Goal: Task Accomplishment & Management: Use online tool/utility

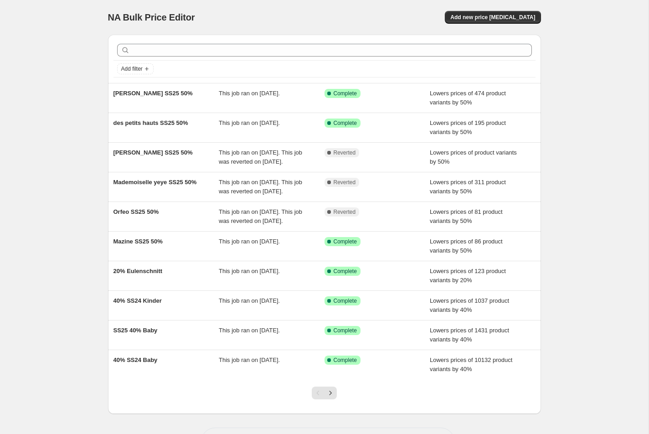
scroll to position [63, 0]
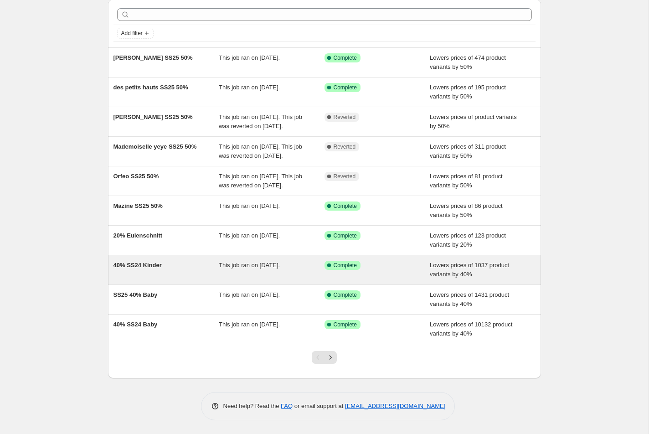
click at [182, 269] on div "40% SS24 Kinder" at bounding box center [166, 270] width 106 height 18
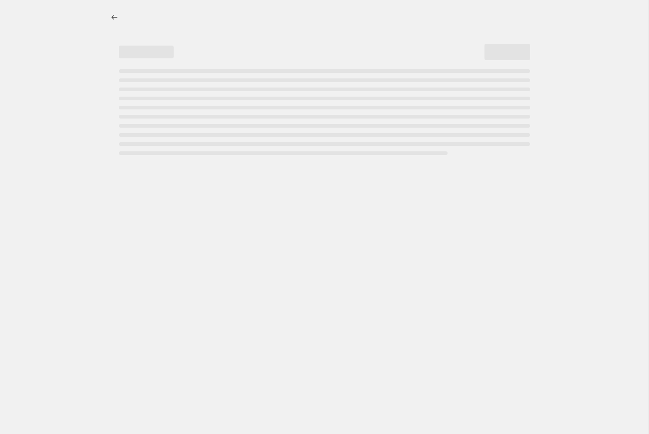
select select "percentage"
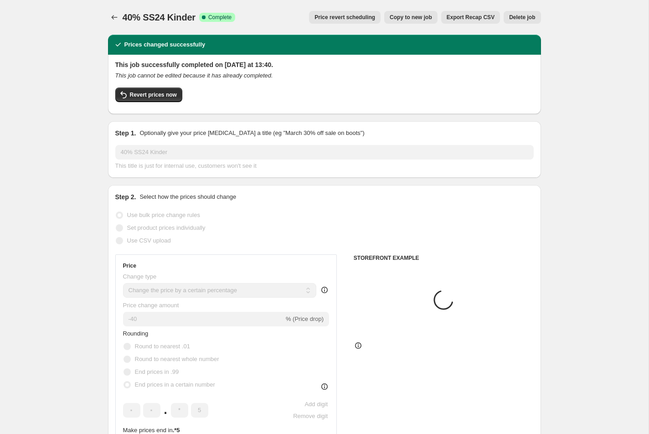
select select "tag"
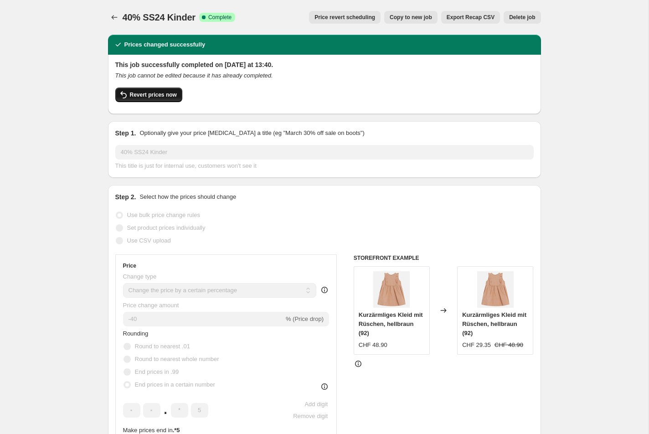
click at [170, 95] on span "Revert prices now" at bounding box center [153, 94] width 47 height 7
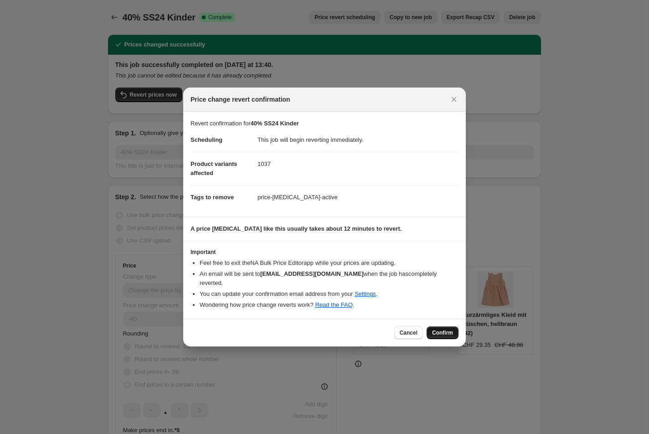
click at [442, 329] on span "Confirm" at bounding box center [442, 332] width 21 height 7
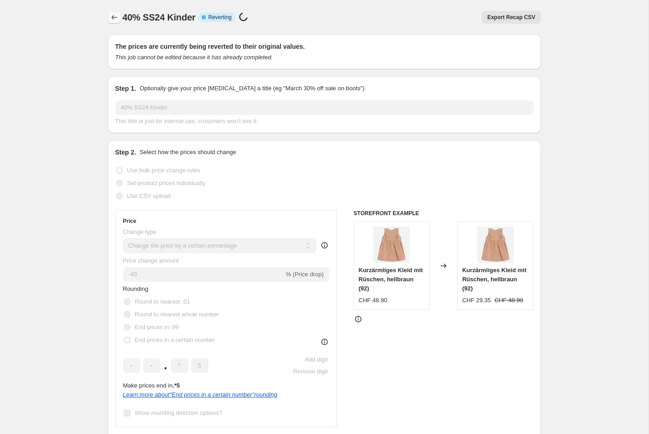
click at [112, 17] on icon "Price change jobs" at bounding box center [114, 17] width 9 height 9
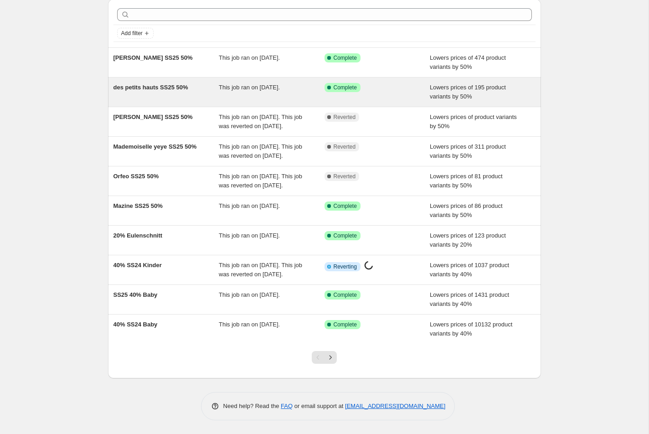
scroll to position [72, 0]
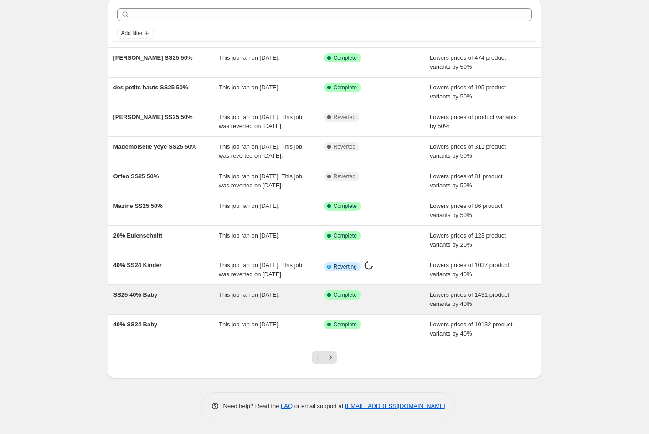
click at [191, 307] on div "SS25 40% Baby" at bounding box center [166, 299] width 106 height 18
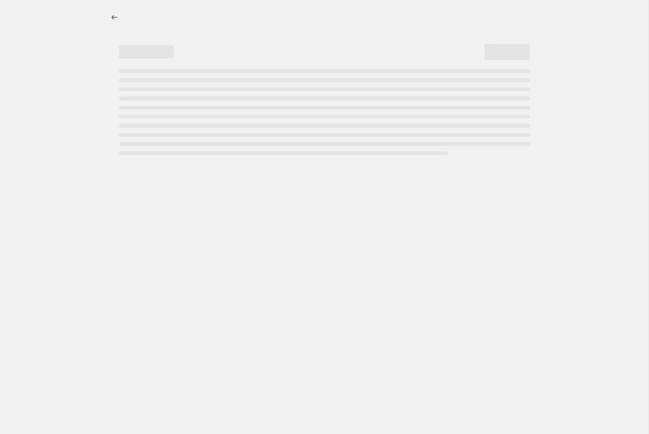
select select "percentage"
select select "tag"
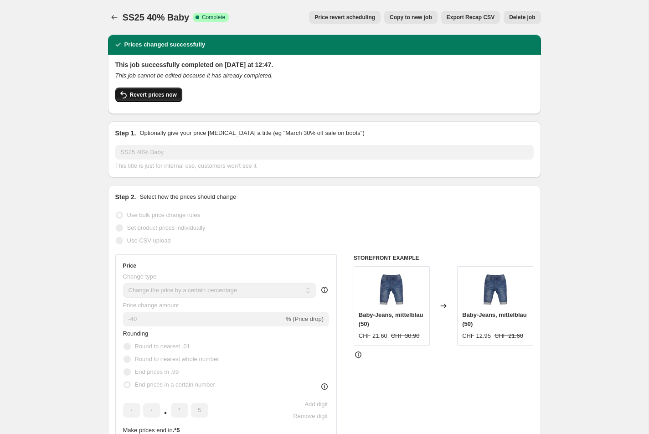
click at [164, 93] on span "Revert prices now" at bounding box center [153, 94] width 47 height 7
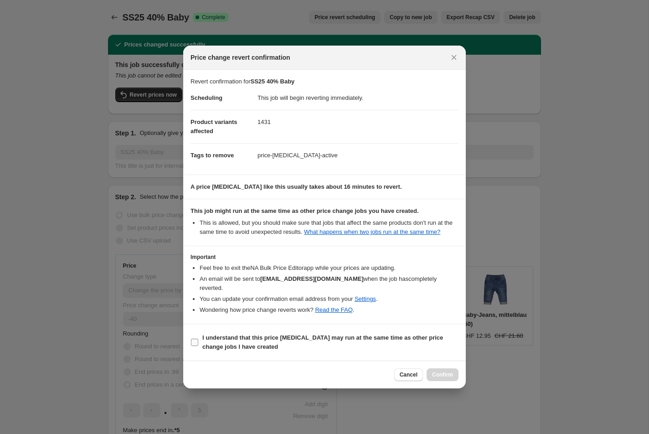
click at [195, 343] on input "I understand that this price change job may run at the same time as other price…" at bounding box center [194, 342] width 7 height 7
checkbox input "true"
click at [442, 374] on span "Confirm" at bounding box center [442, 374] width 21 height 7
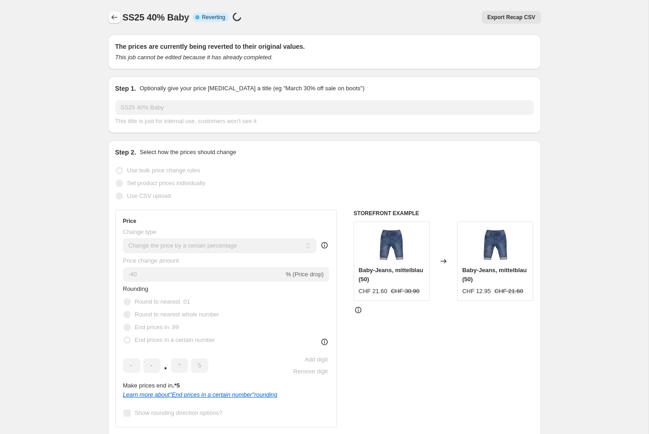
click at [115, 15] on icon "Price change jobs" at bounding box center [114, 17] width 9 height 9
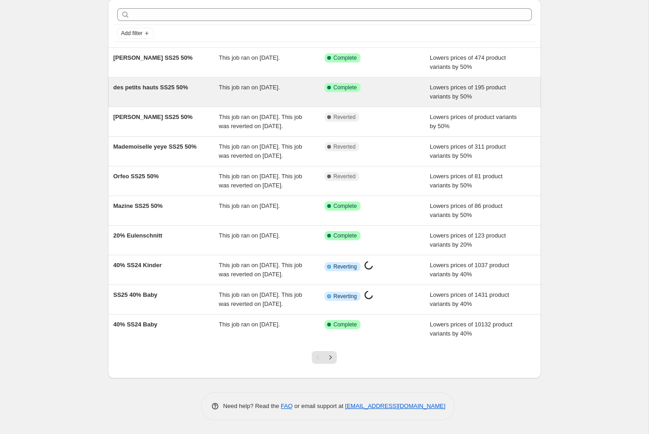
scroll to position [81, 0]
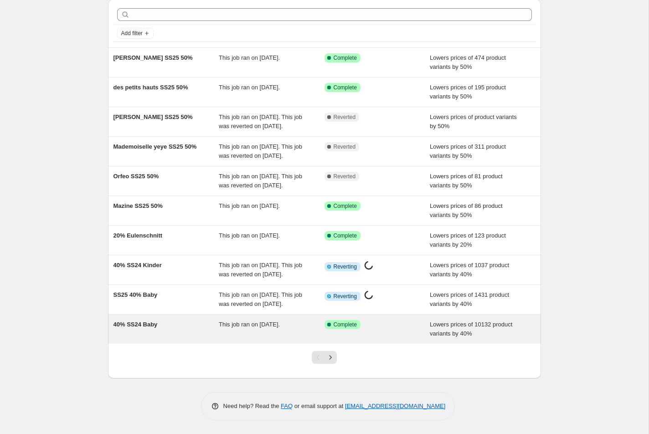
click at [187, 323] on div "40% SS24 Baby" at bounding box center [166, 329] width 106 height 18
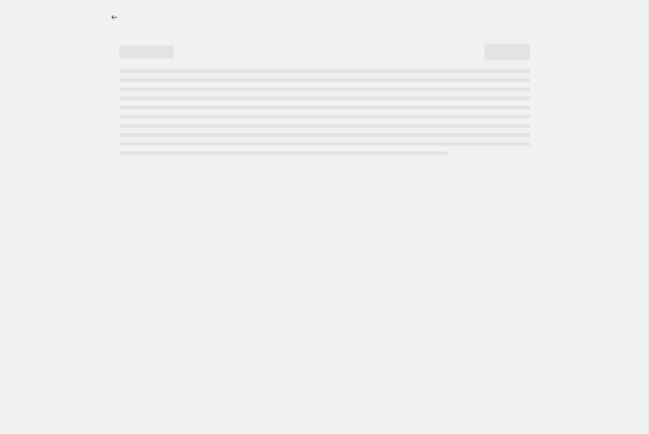
select select "percentage"
select select "tag"
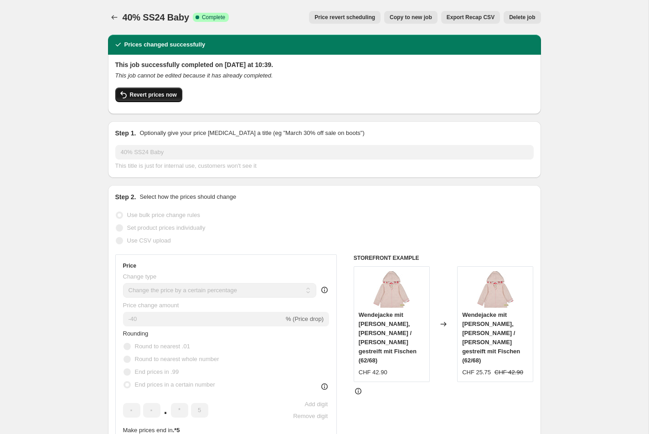
click at [166, 95] on span "Revert prices now" at bounding box center [153, 94] width 47 height 7
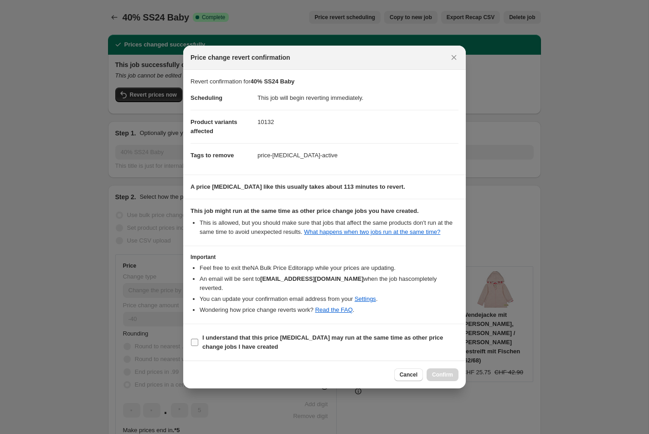
click at [195, 342] on input "I understand that this price change job may run at the same time as other price…" at bounding box center [194, 342] width 7 height 7
checkbox input "true"
click at [449, 375] on span "Confirm" at bounding box center [442, 374] width 21 height 7
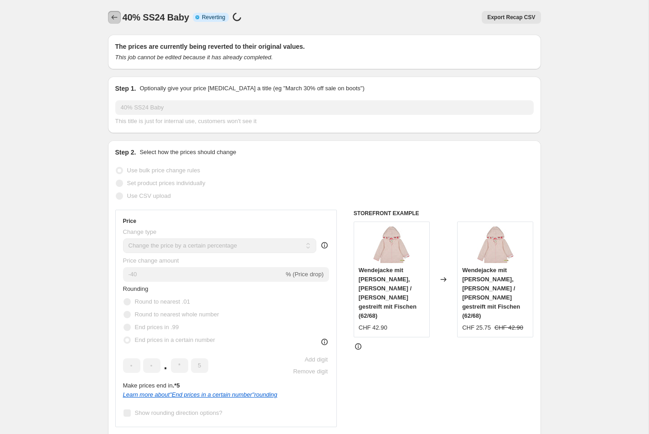
click at [114, 14] on icon "Price change jobs" at bounding box center [114, 17] width 9 height 9
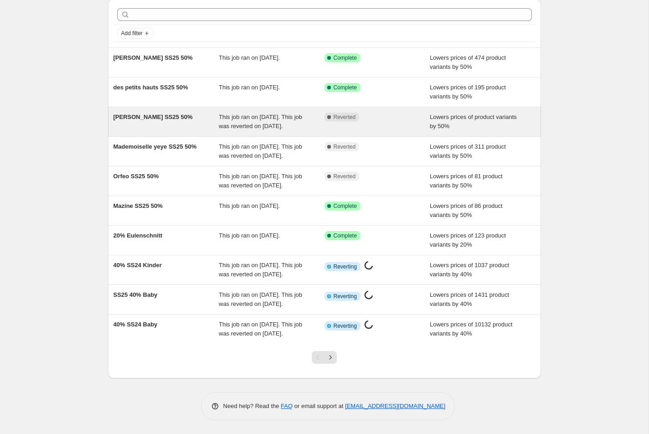
scroll to position [90, 0]
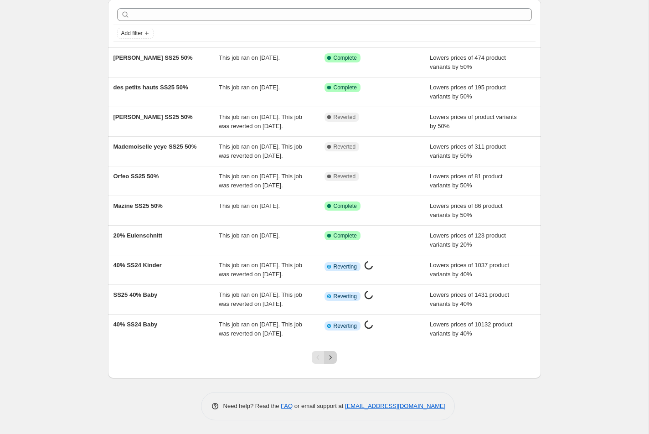
click at [329, 358] on icon "Next" at bounding box center [330, 357] width 9 height 9
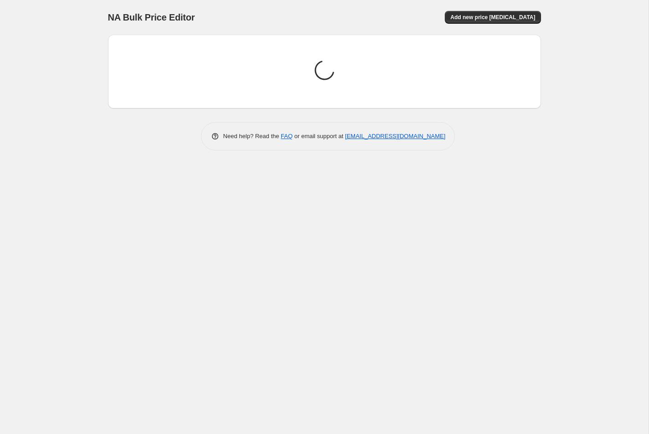
scroll to position [0, 0]
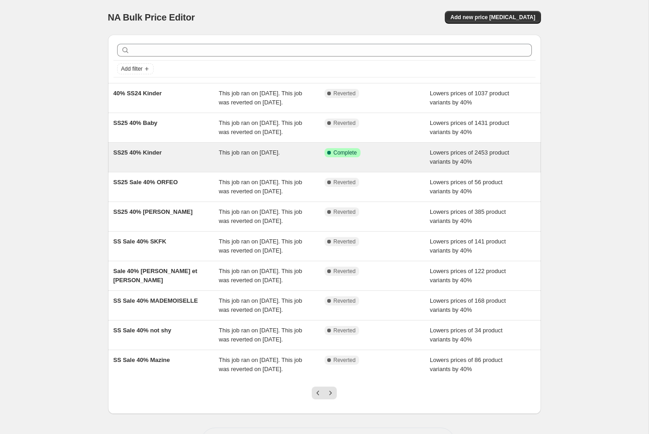
click at [173, 166] on div "SS25 40% Kinder" at bounding box center [166, 157] width 106 height 18
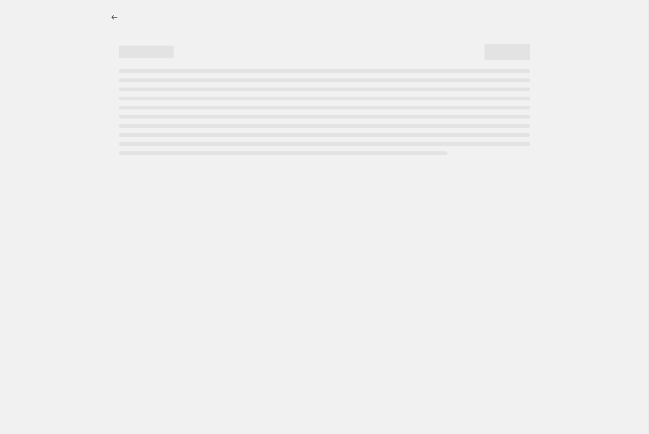
select select "percentage"
select select "tag"
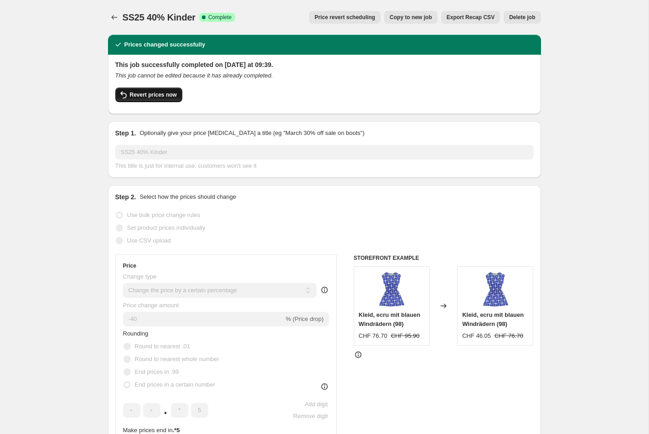
click at [151, 95] on span "Revert prices now" at bounding box center [153, 94] width 47 height 7
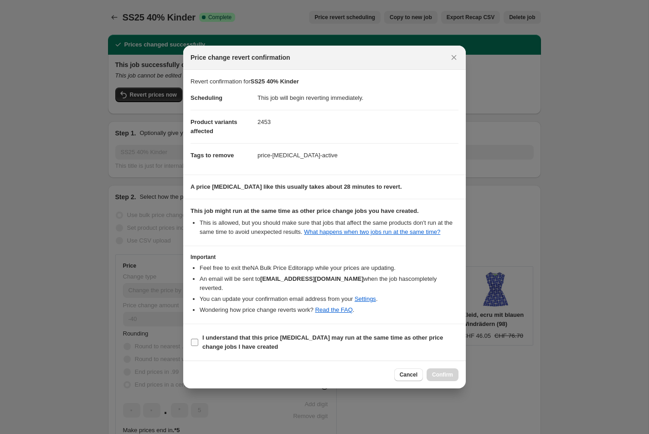
click at [193, 340] on input "I understand that this price change job may run at the same time as other price…" at bounding box center [194, 342] width 7 height 7
checkbox input "true"
click at [439, 375] on span "Confirm" at bounding box center [442, 374] width 21 height 7
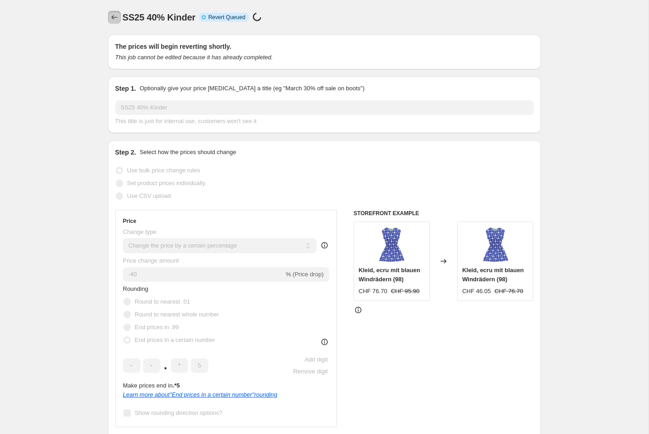
click at [112, 16] on icon "Price change jobs" at bounding box center [114, 17] width 9 height 9
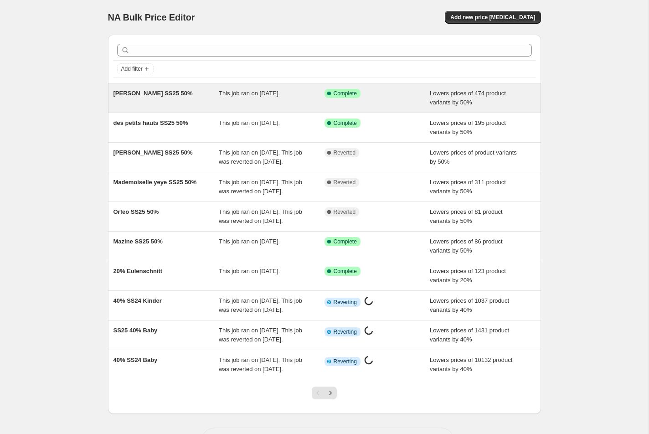
scroll to position [90, 0]
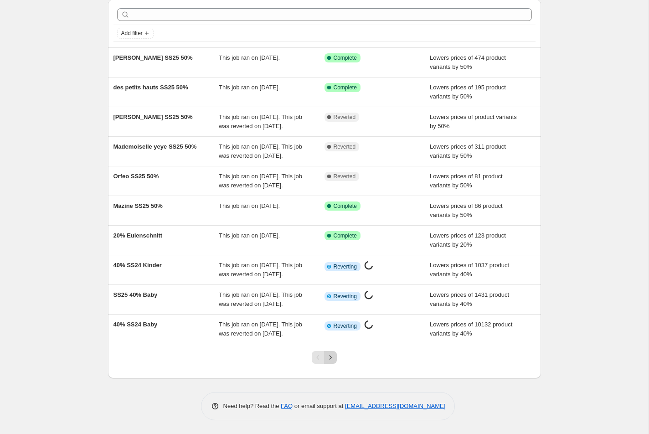
click at [331, 359] on icon "Next" at bounding box center [330, 357] width 9 height 9
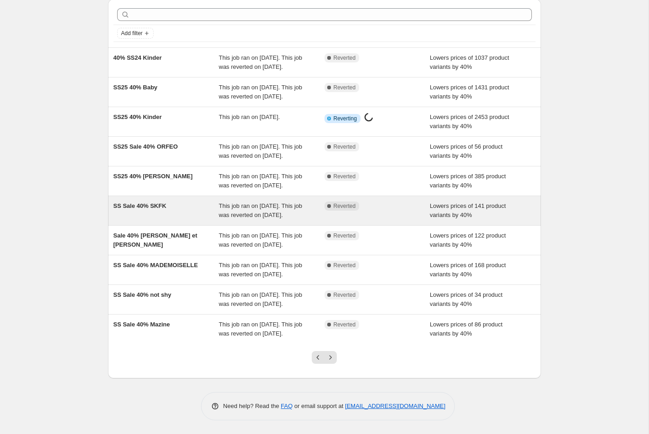
scroll to position [118, 0]
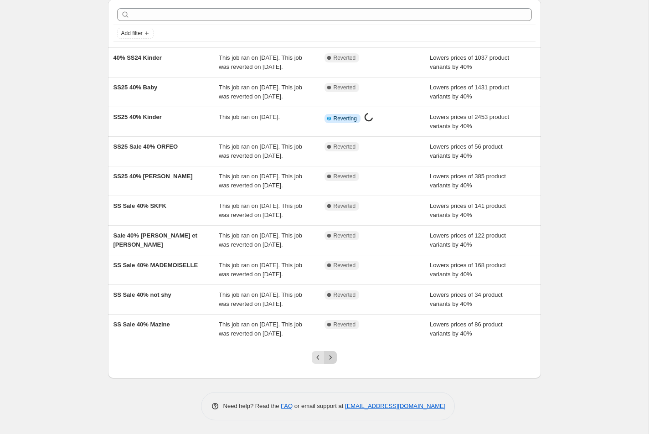
click at [327, 354] on icon "Next" at bounding box center [330, 357] width 9 height 9
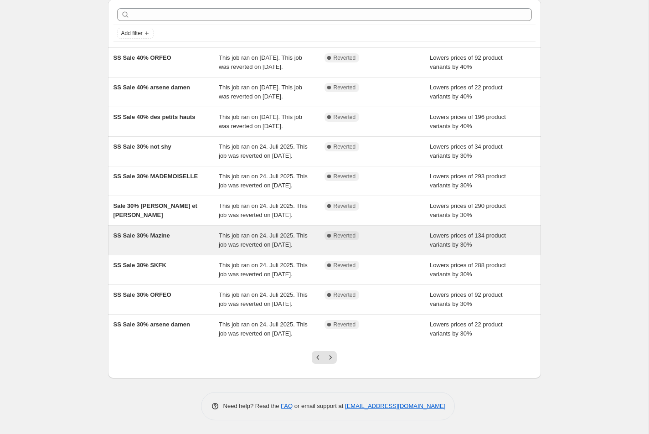
scroll to position [127, 0]
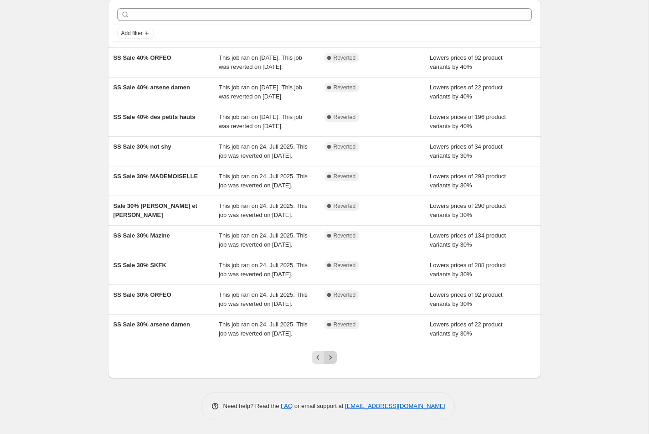
click at [329, 357] on icon "Next" at bounding box center [330, 357] width 9 height 9
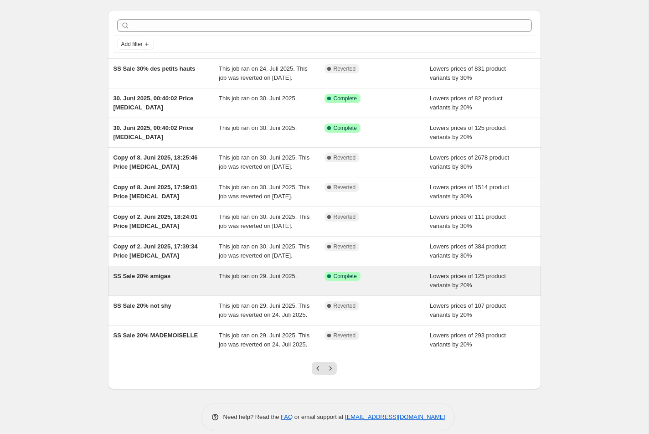
scroll to position [0, 0]
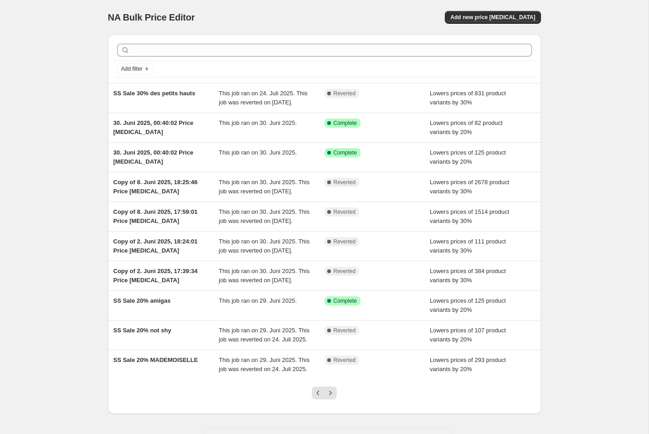
click at [73, 75] on div "NA Bulk Price Editor. This page is ready NA Bulk Price Editor Add new price cha…" at bounding box center [324, 234] width 648 height 469
